Goal: Information Seeking & Learning: Learn about a topic

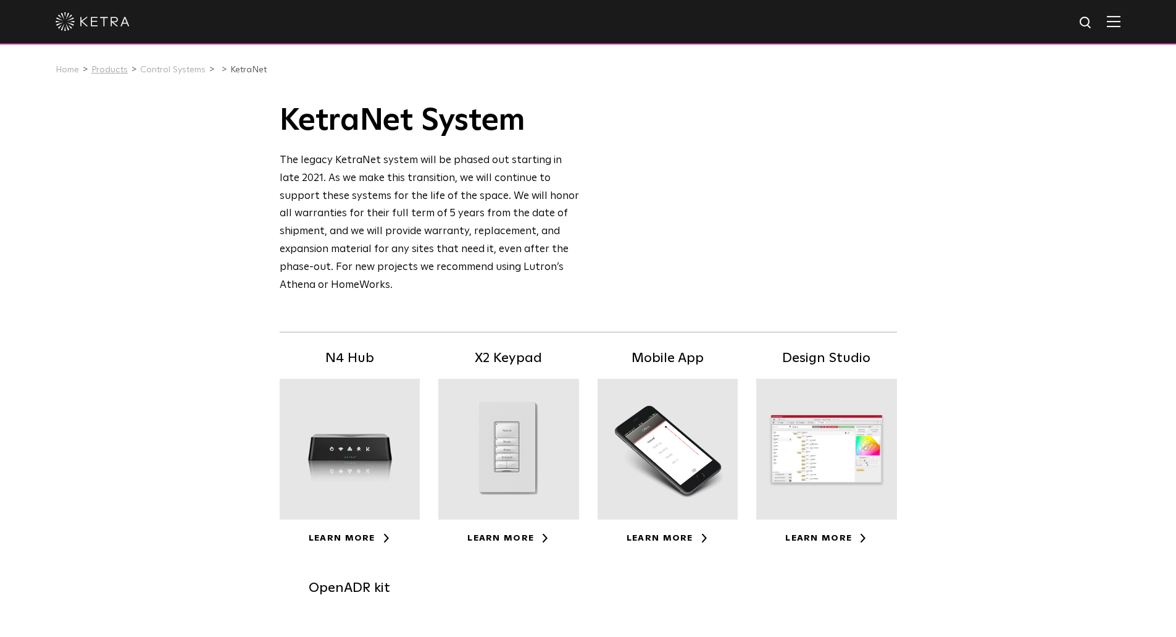
click at [109, 69] on link "Products" at bounding box center [109, 69] width 36 height 9
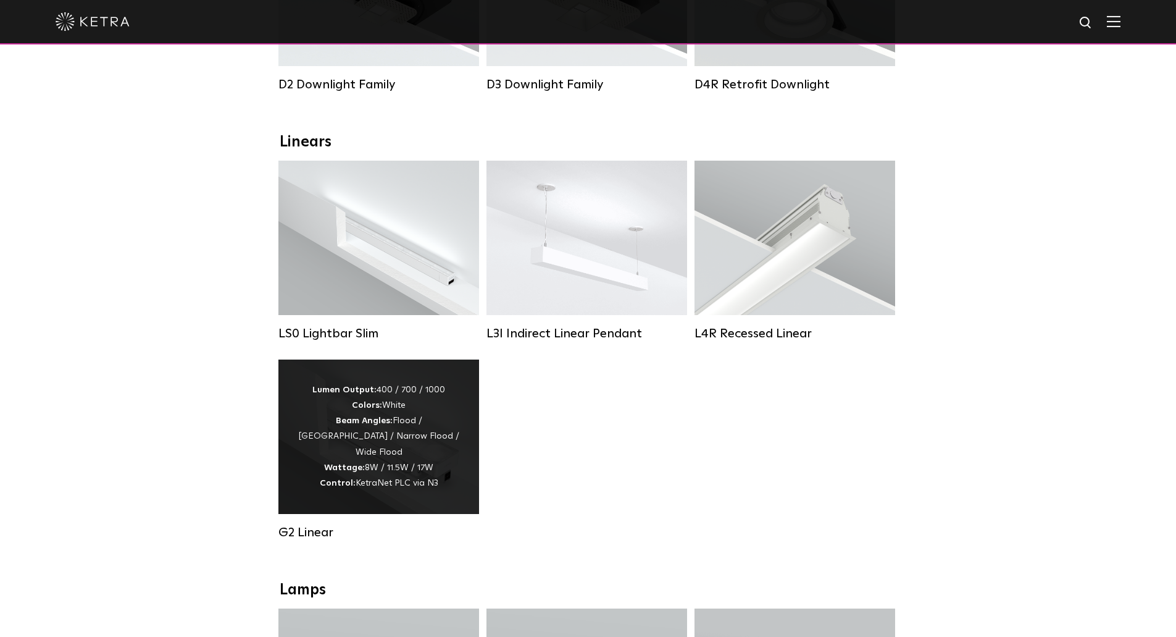
scroll to position [371, 0]
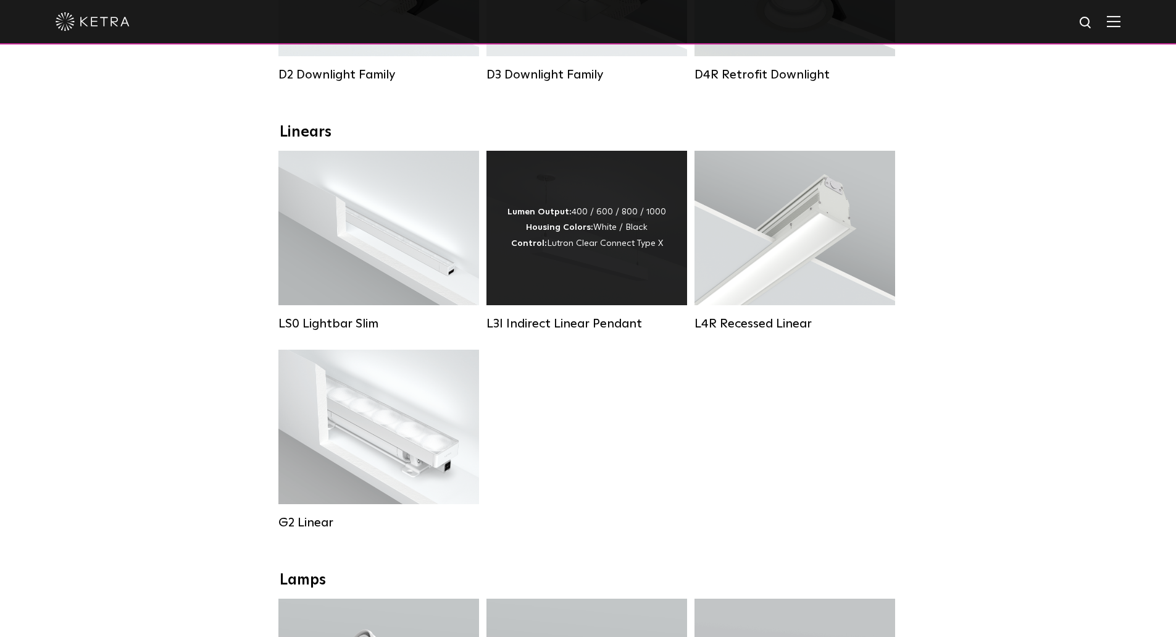
click at [602, 251] on div "Lumen Output: 400 / 600 / 800 / 1000 Housing Colors: White / Black Control: Lut…" at bounding box center [587, 227] width 159 height 47
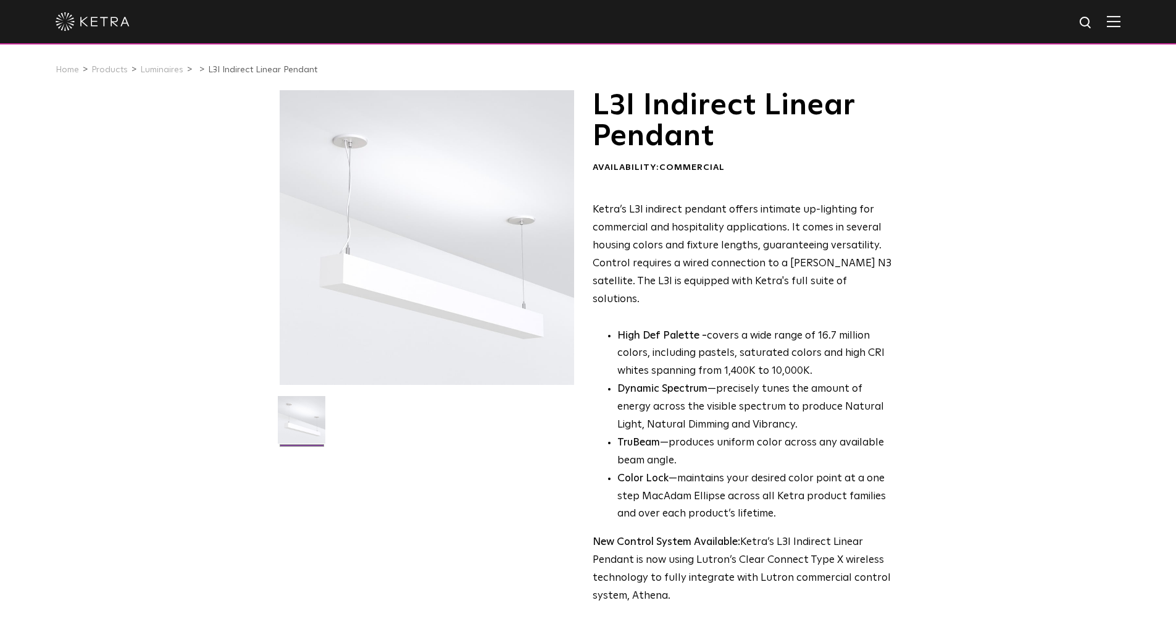
scroll to position [124, 0]
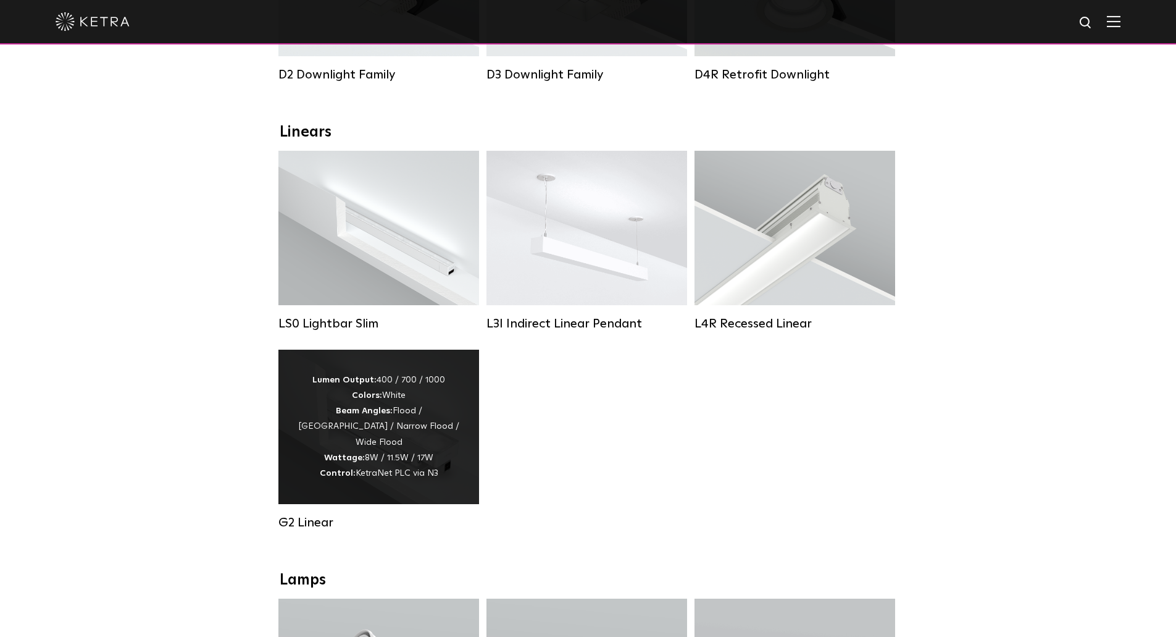
click at [392, 426] on div "Lumen Output: 400 / 700 / 1000 Colors: White Beam Angles: Flood / Graze / Narro…" at bounding box center [379, 426] width 164 height 109
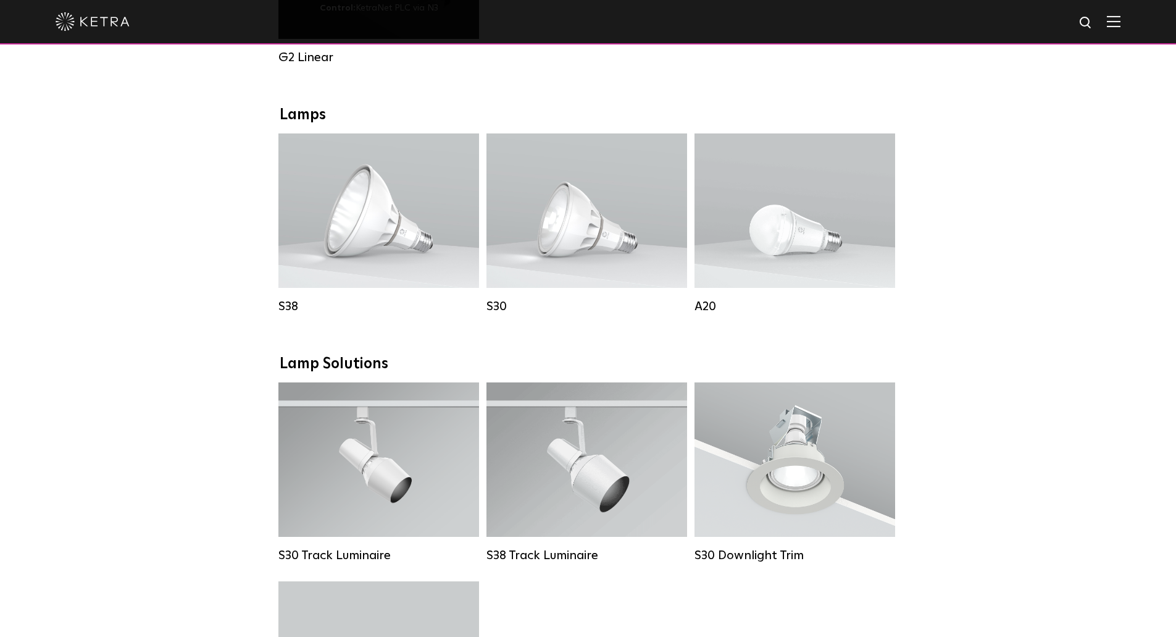
scroll to position [926, 0]
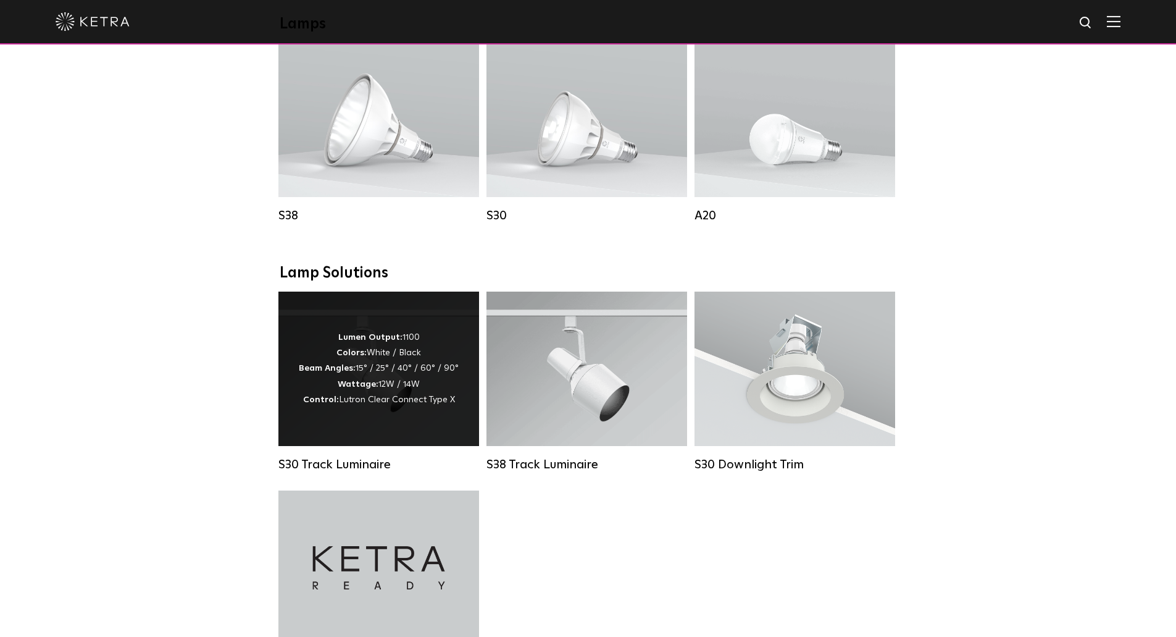
click at [424, 394] on div "Lumen Output: 1100 Colors: White / Black Beam Angles: 15° / 25° / 40° / 60° / 9…" at bounding box center [379, 369] width 160 height 78
click at [422, 367] on div "Lumen Output: 1100 Colors: White / Black Beam Angles: 15° / 25° / 40° / 60° / 9…" at bounding box center [379, 369] width 160 height 78
click at [408, 369] on div "Lumen Output: 1100 Colors: White / Black Beam Angles: 15° / 25° / 40° / 60° / 9…" at bounding box center [379, 369] width 160 height 78
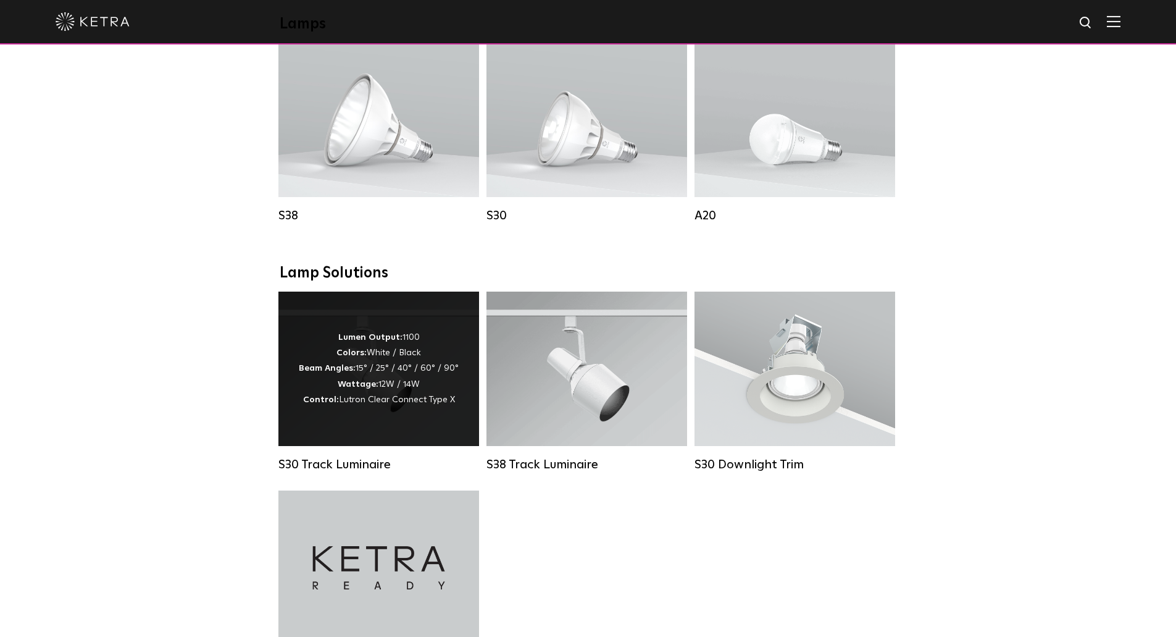
click at [401, 375] on div "Lumen Output: 1100 Colors: White / Black Beam Angles: 15° / 25° / 40° / 60° / 9…" at bounding box center [379, 369] width 160 height 78
click at [387, 404] on span "Lutron Clear Connect Type X" at bounding box center [397, 399] width 116 height 9
click at [369, 472] on div "S30 Track Luminaire" at bounding box center [379, 464] width 201 height 15
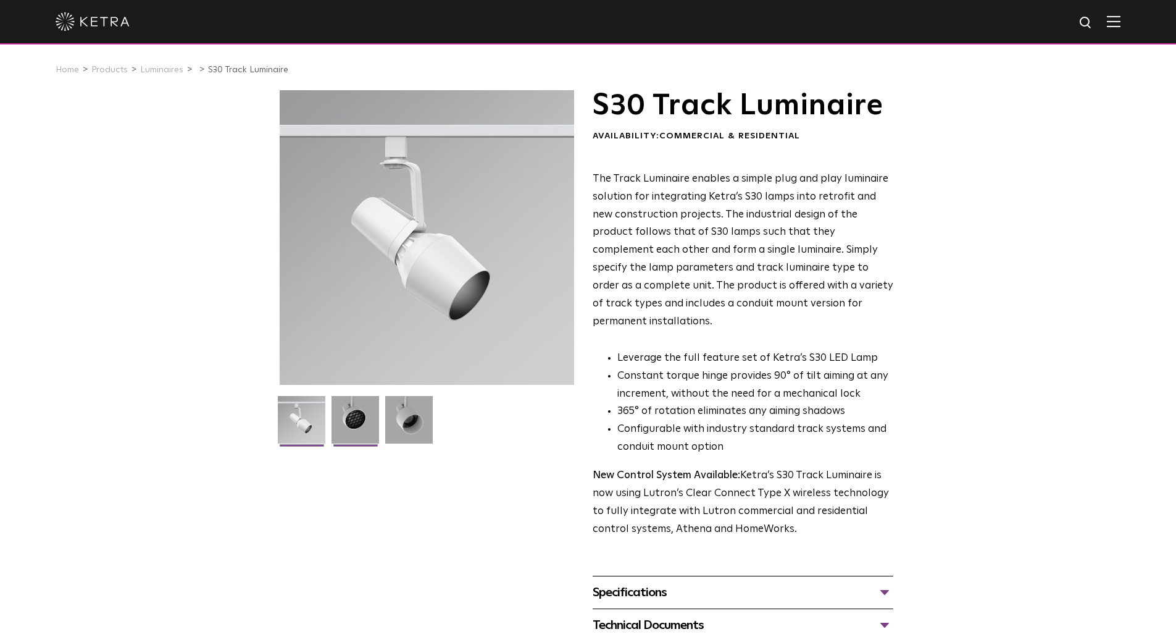
click at [363, 429] on img at bounding box center [356, 424] width 48 height 57
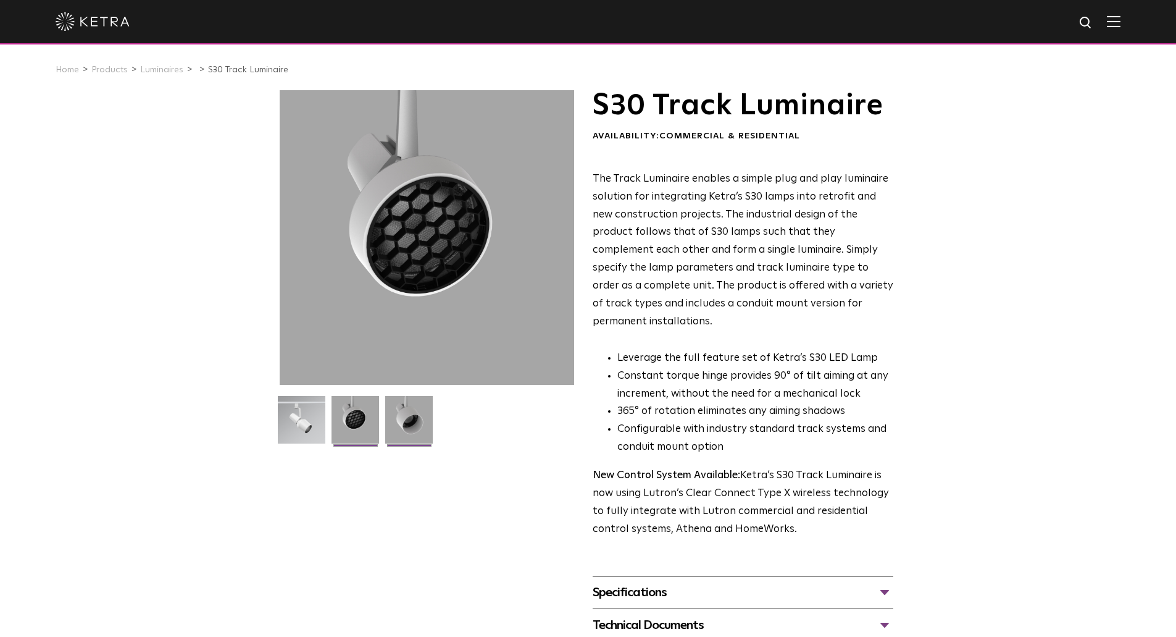
click at [413, 429] on img at bounding box center [409, 424] width 48 height 57
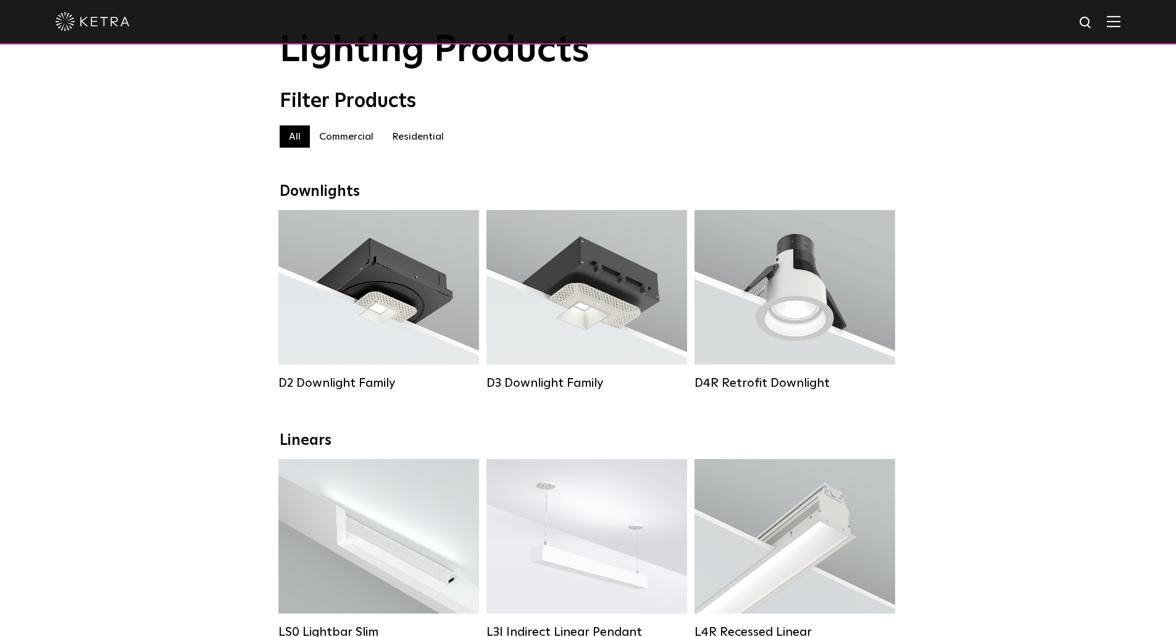
scroll to position [62, 0]
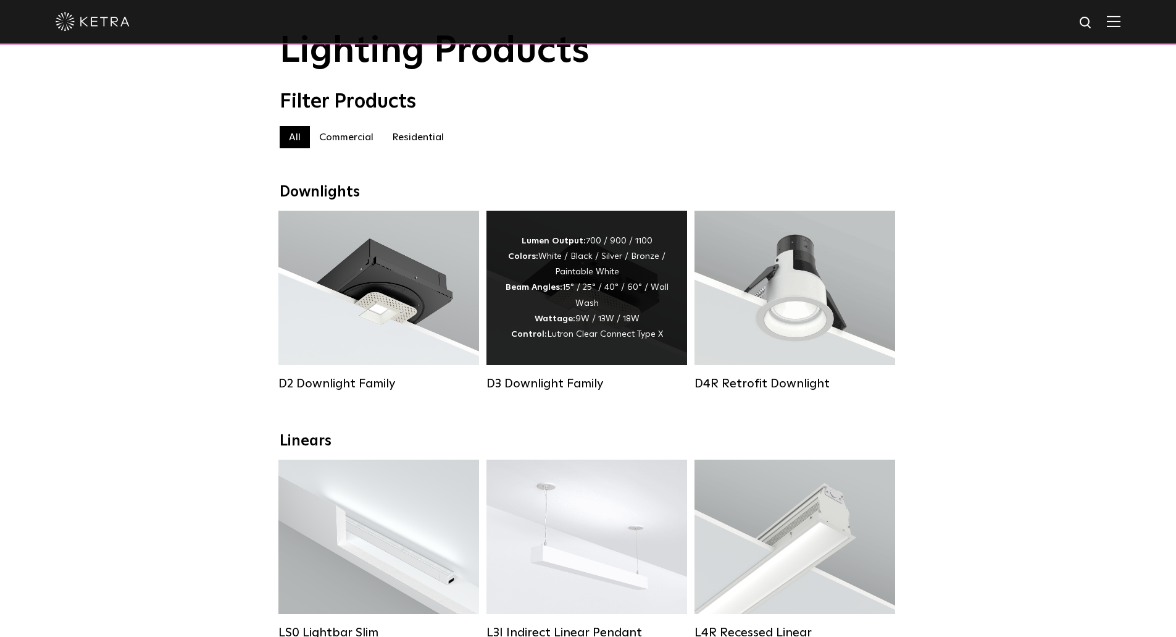
scroll to position [0, 0]
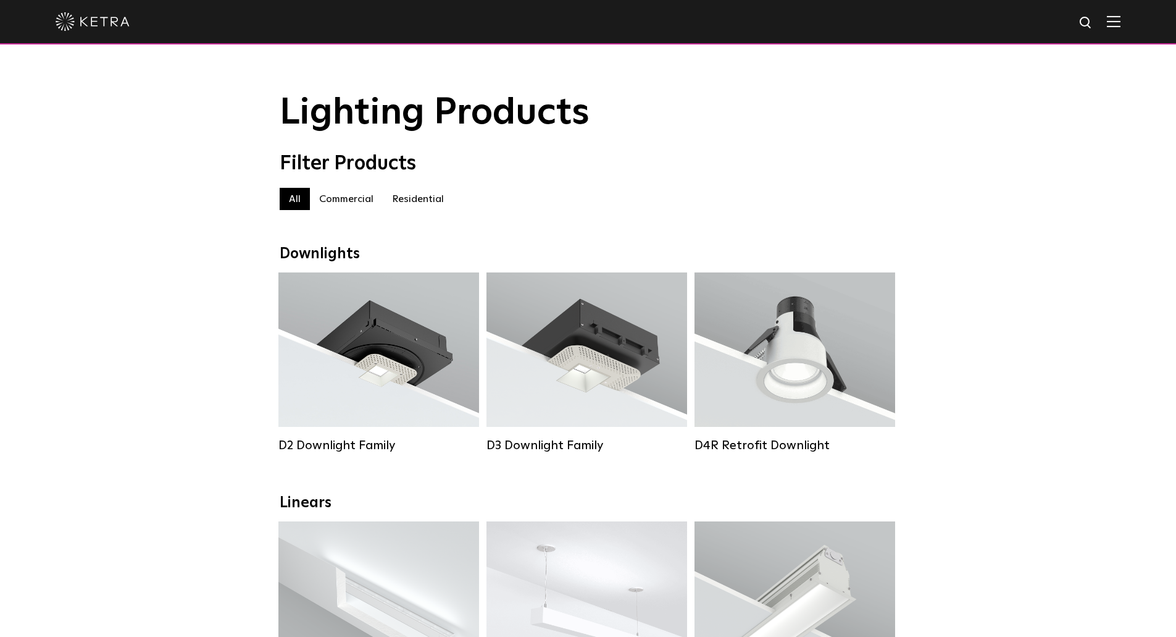
click at [396, 206] on label "Residential" at bounding box center [418, 199] width 70 height 22
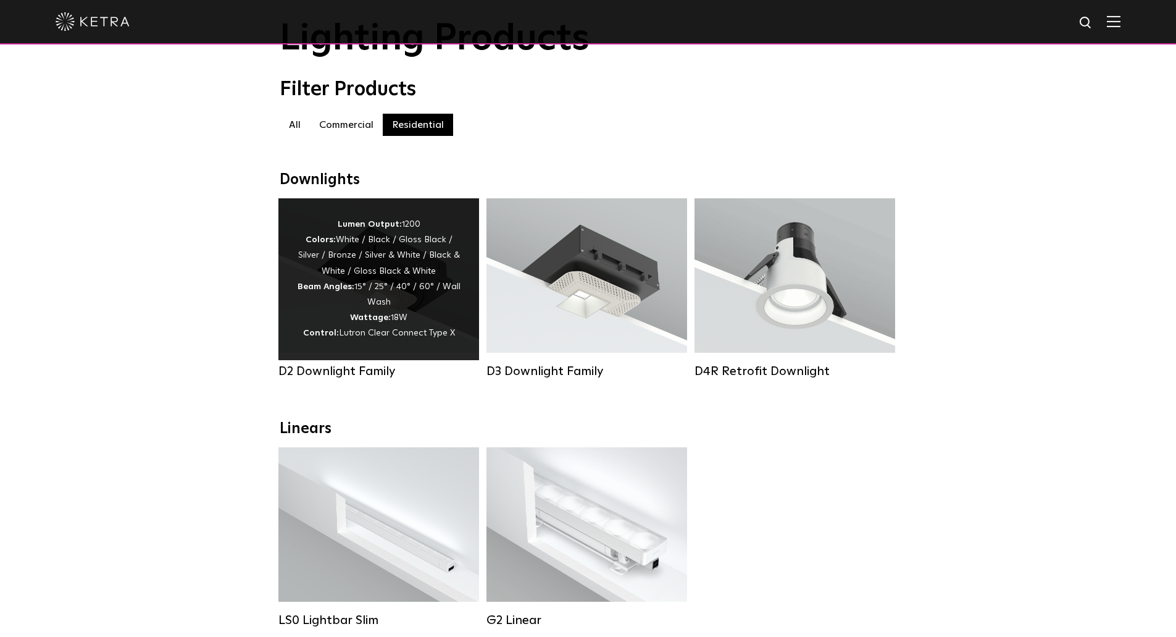
scroll to position [247, 0]
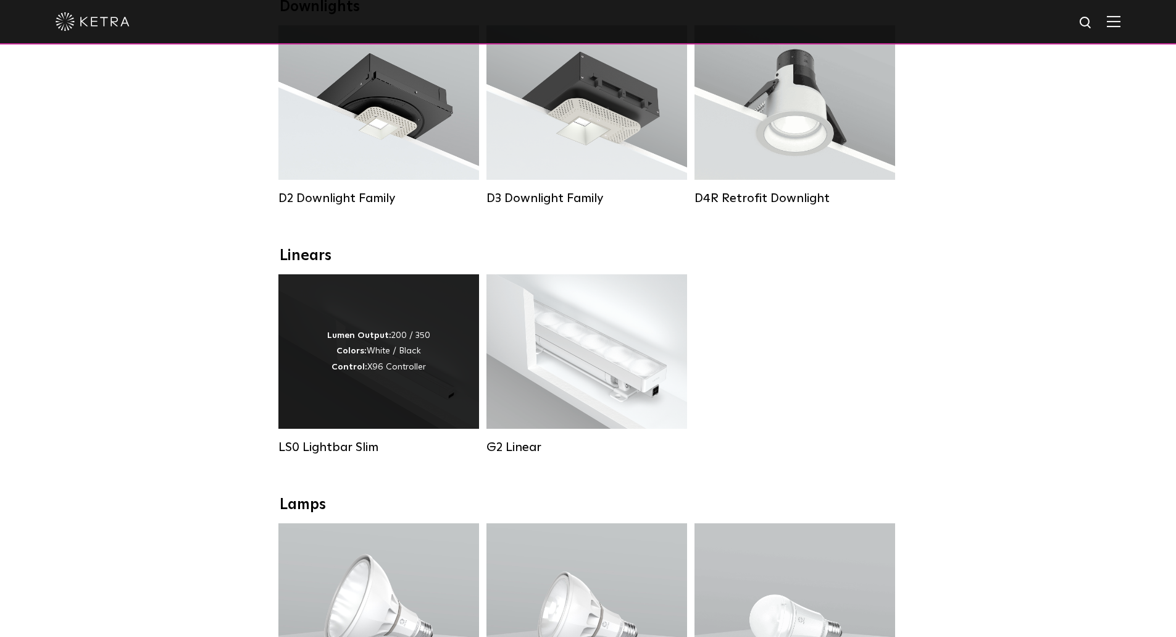
click at [401, 390] on div "Lumen Output: 200 / 350 Colors: White / Black Control: X96 Controller" at bounding box center [379, 351] width 201 height 154
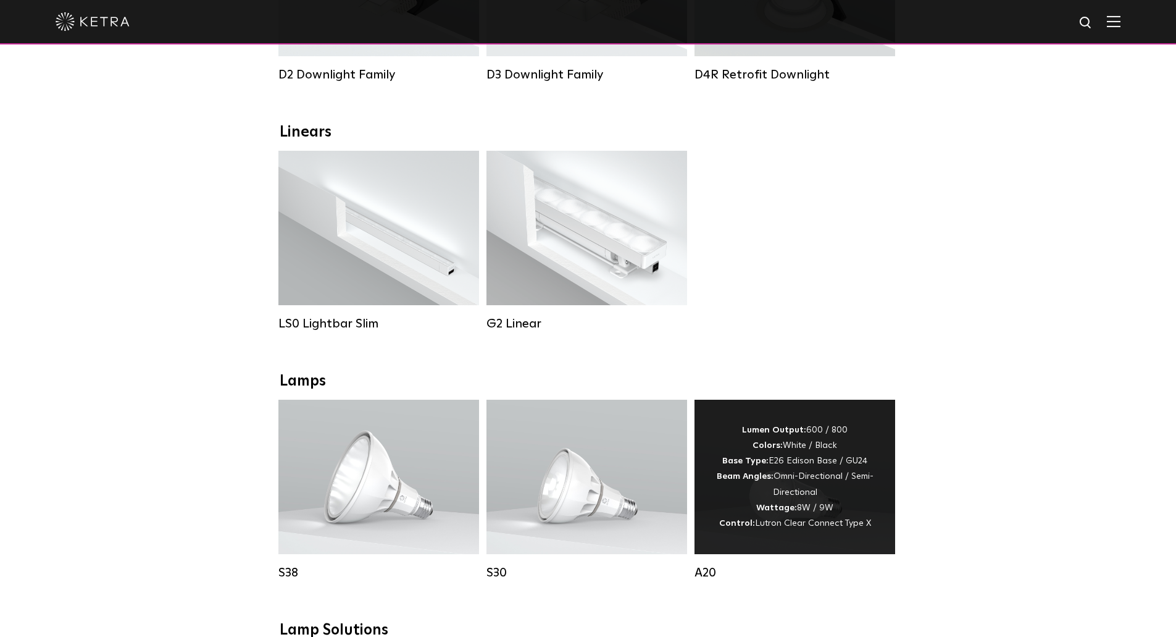
scroll to position [185, 0]
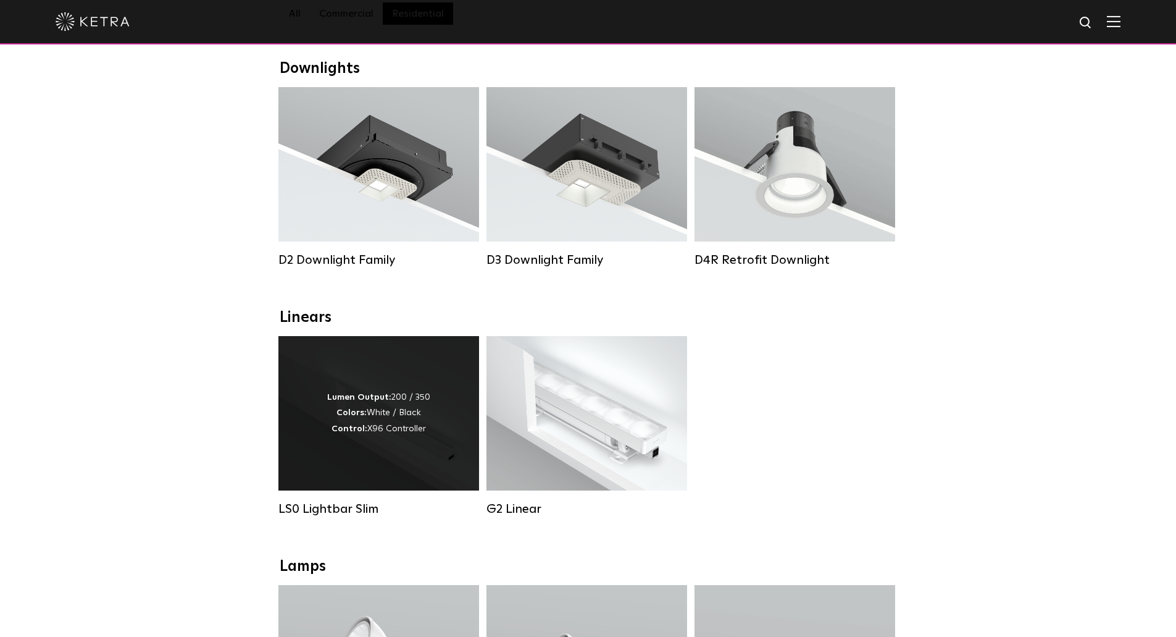
click at [435, 409] on div "Lumen Output: 200 / 350 Colors: White / Black Control: X96 Controller" at bounding box center [379, 413] width 201 height 154
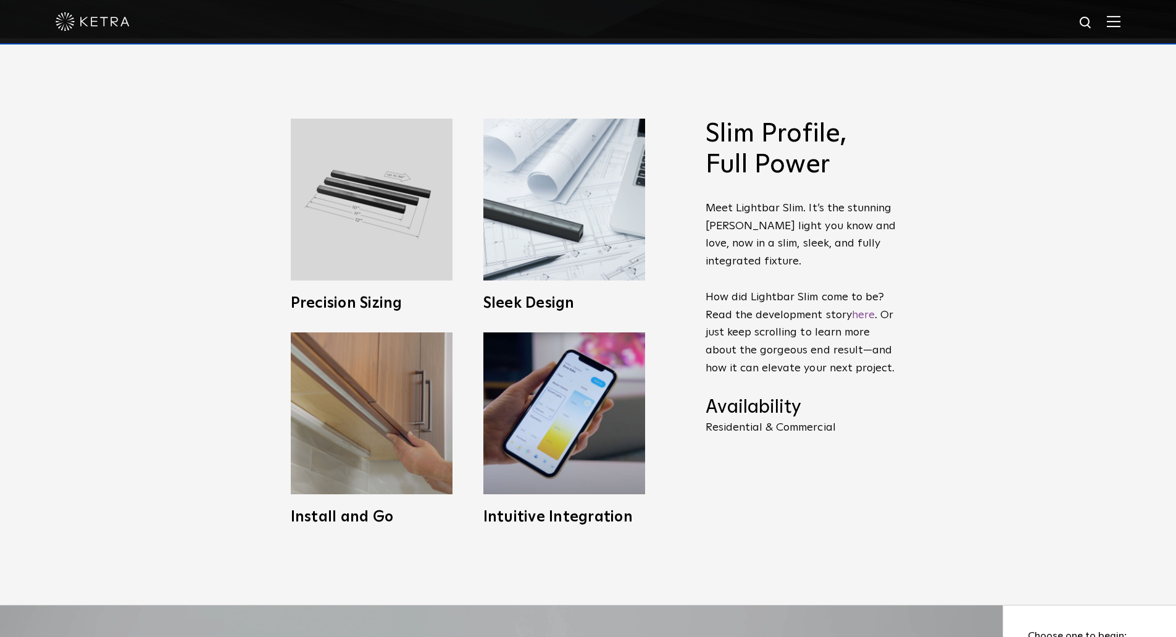
scroll to position [618, 0]
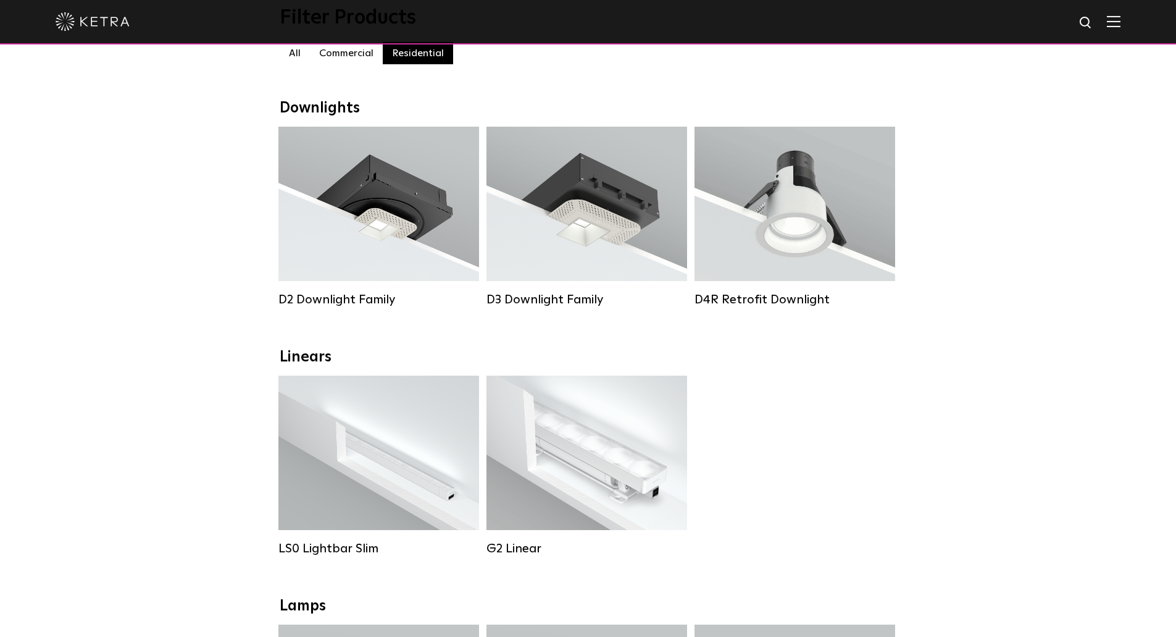
scroll to position [432, 0]
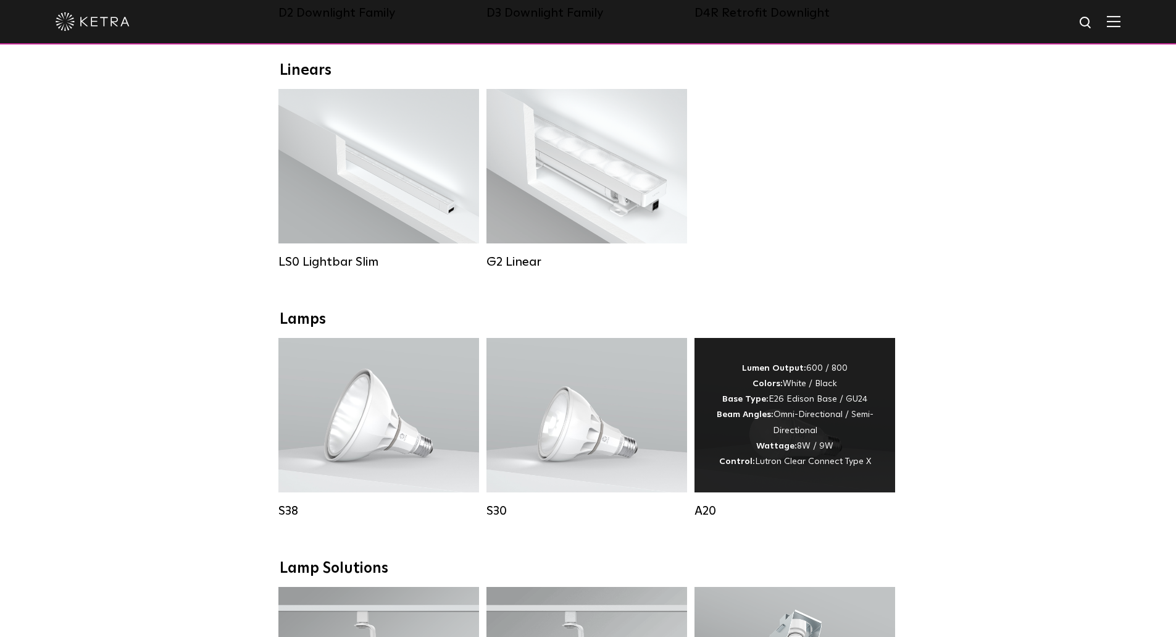
click at [808, 451] on div "Lumen Output: 600 / 800 Colors: White / Black Base Type: E26 Edison Base / GU24…" at bounding box center [795, 415] width 164 height 109
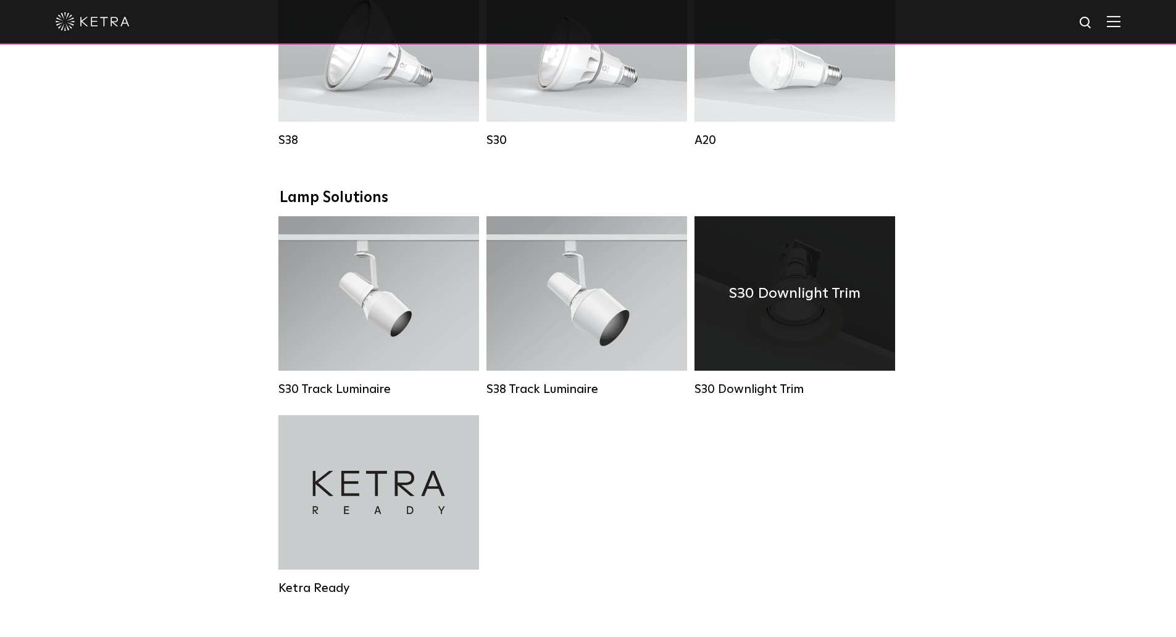
click at [757, 329] on div "S30 Downlight Trim" at bounding box center [795, 293] width 201 height 154
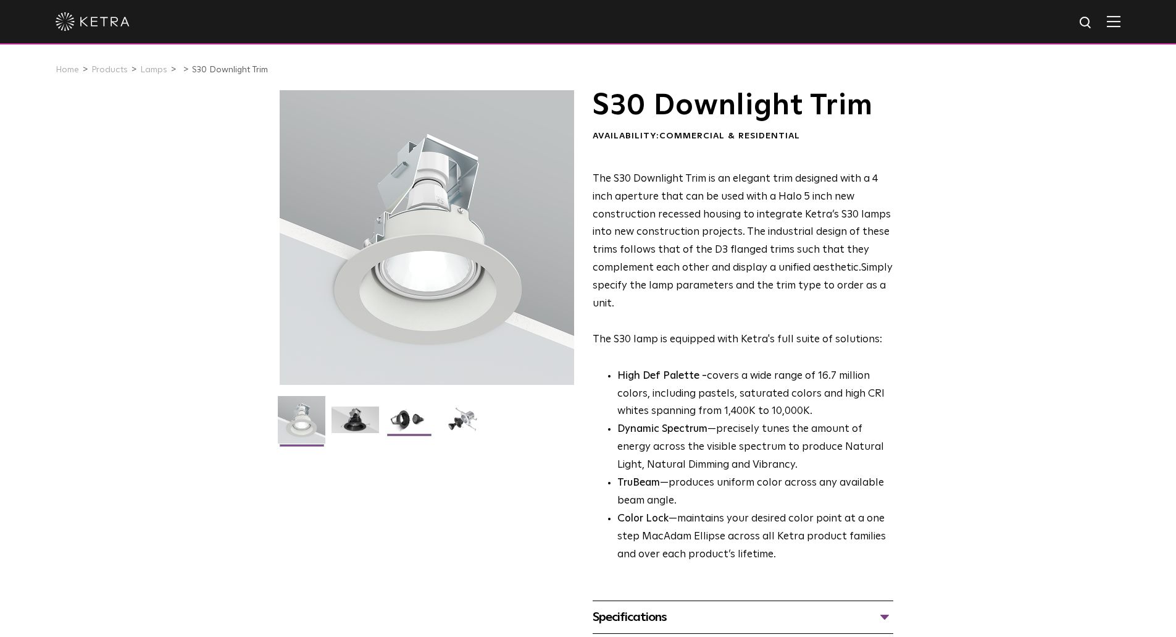
click at [416, 414] on img at bounding box center [409, 424] width 48 height 36
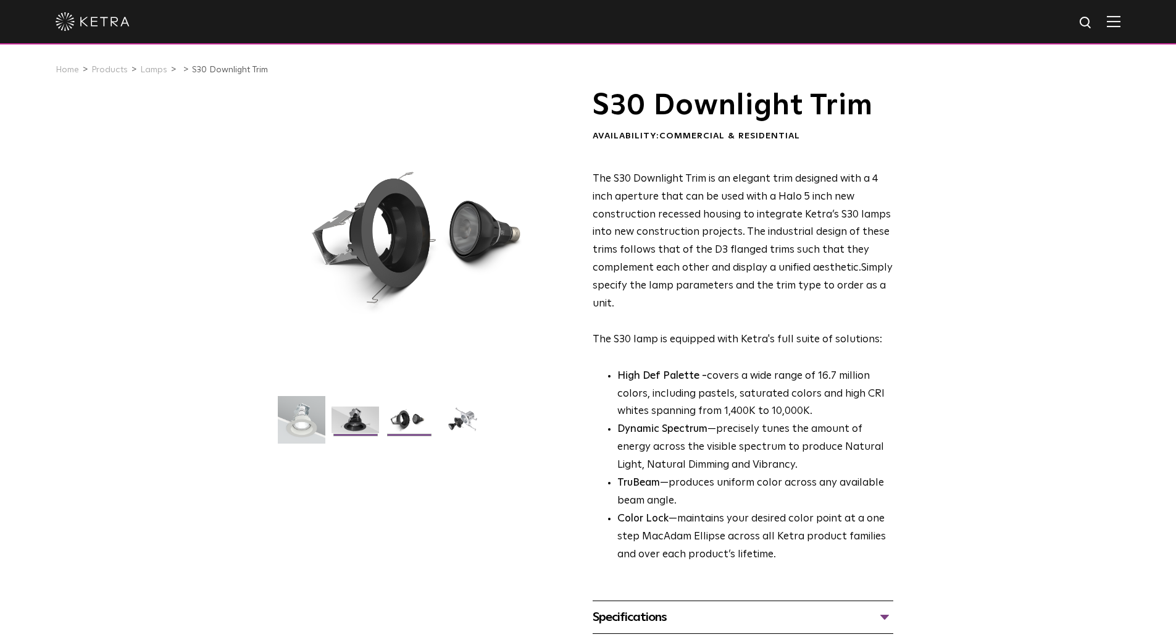
click at [364, 416] on img at bounding box center [356, 424] width 48 height 36
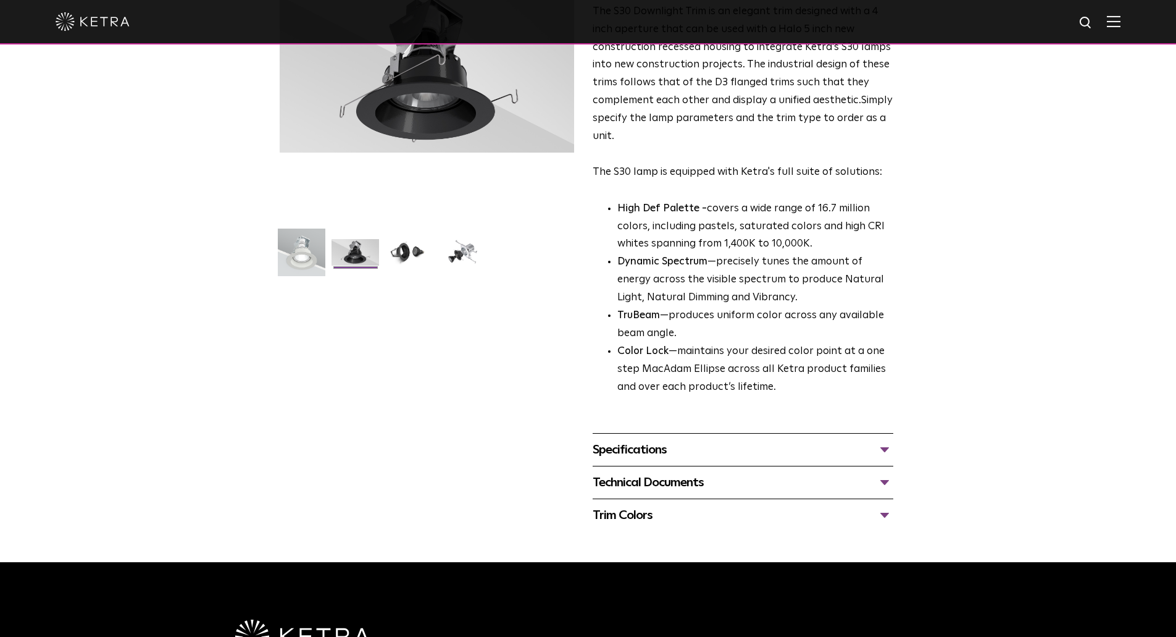
scroll to position [62, 0]
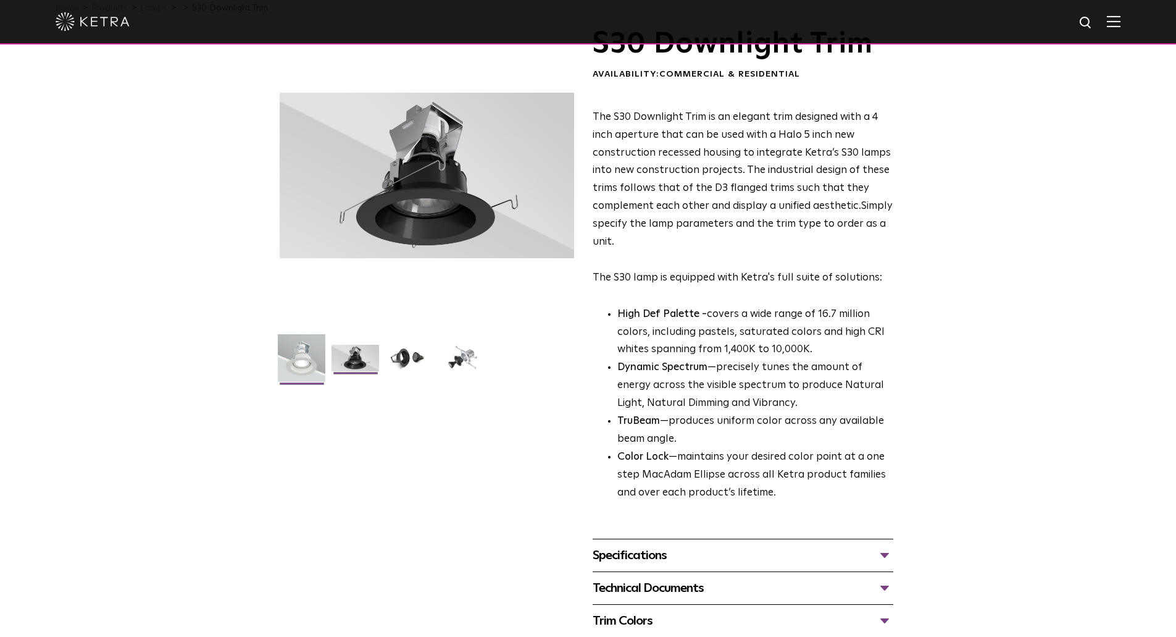
click at [312, 362] on img at bounding box center [302, 362] width 48 height 57
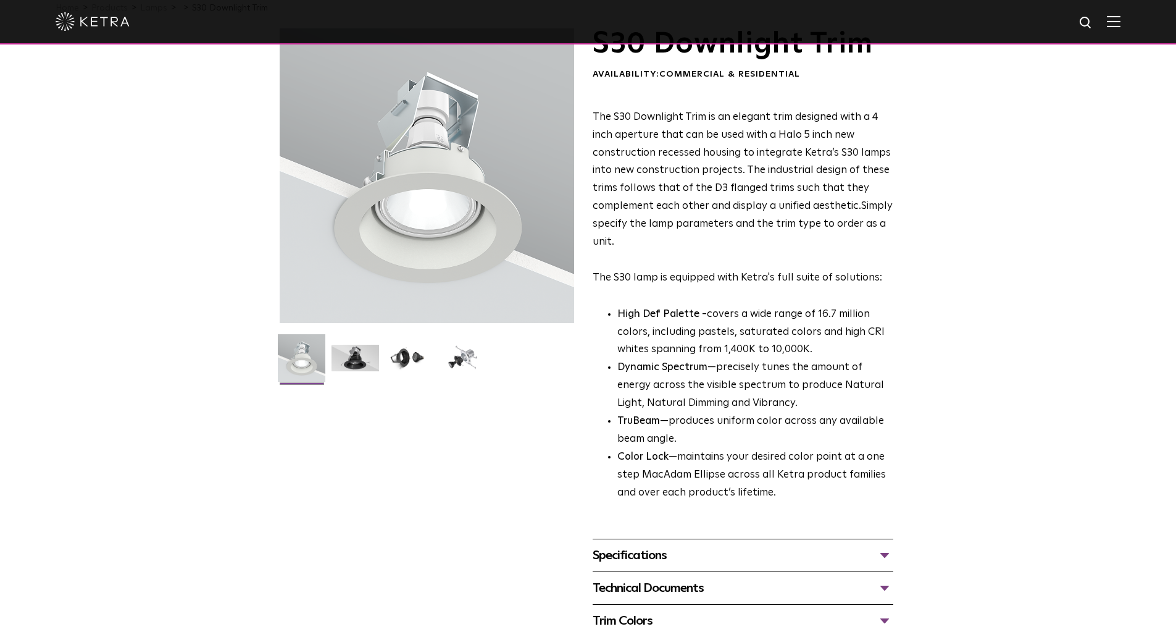
click at [225, 275] on div "S30 Downlight Trim Availability: Commercial & Residential The S30 Downlight Tri…" at bounding box center [588, 332] width 1176 height 609
click at [419, 364] on img at bounding box center [409, 363] width 48 height 36
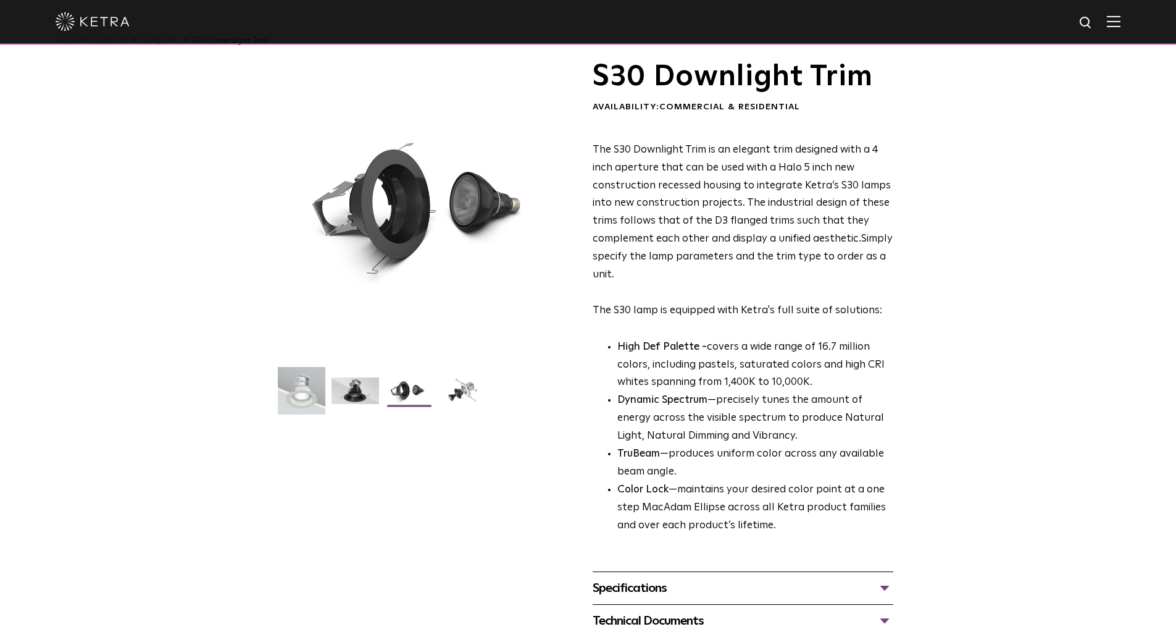
scroll to position [0, 0]
